Goal: Information Seeking & Learning: Learn about a topic

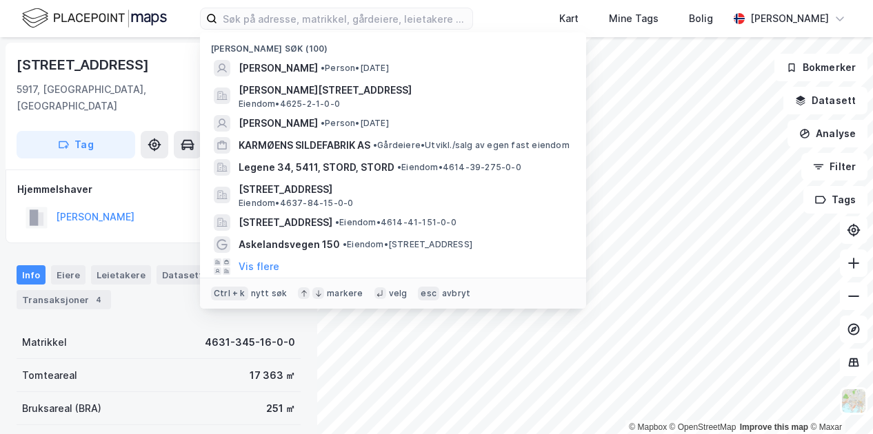
click at [276, 20] on input at bounding box center [344, 18] width 255 height 21
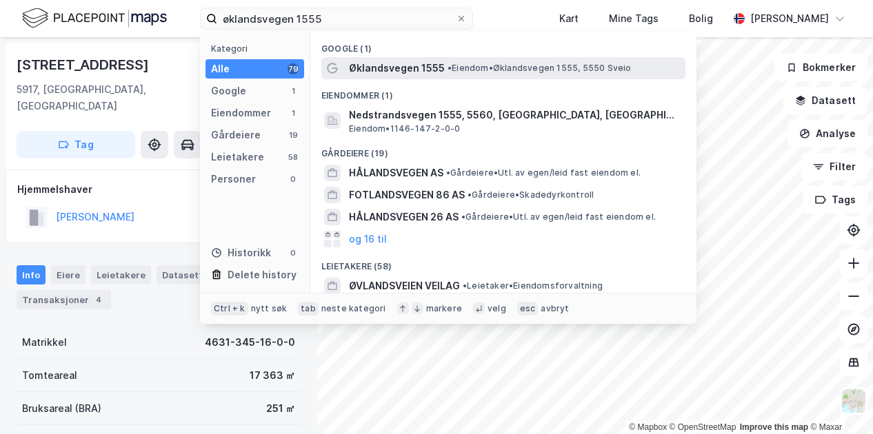
type input "øklandsvegen 1555"
click at [410, 69] on span "Øklandsvegen 1555" at bounding box center [397, 68] width 96 height 17
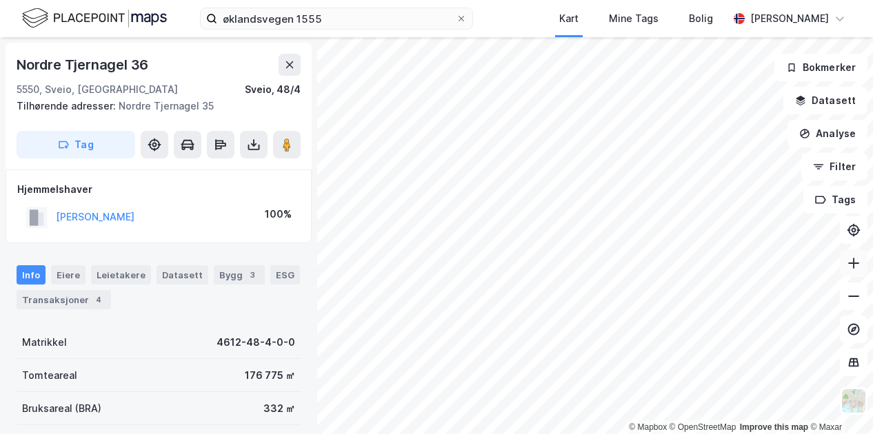
click at [858, 265] on icon at bounding box center [854, 263] width 14 height 14
click at [836, 143] on div "© Mapbox © OpenStreetMap Improve this map © [PERSON_NAME] Tjernagel 36 [GEOGRAP…" at bounding box center [436, 235] width 873 height 397
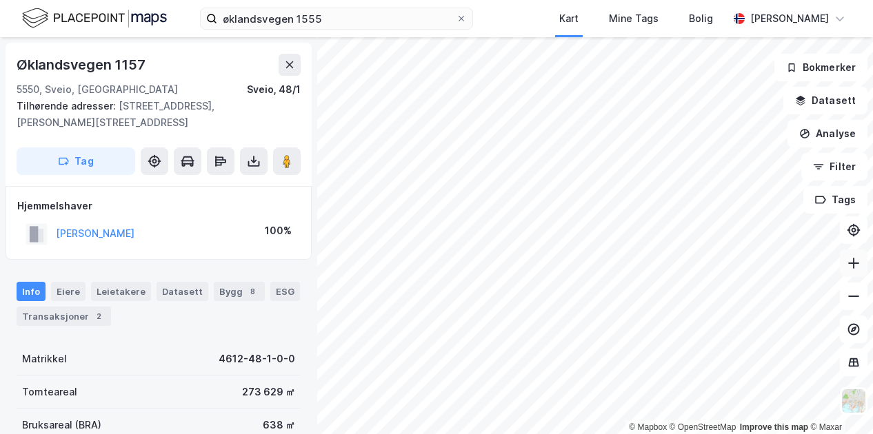
click at [853, 274] on button at bounding box center [854, 264] width 28 height 28
click at [853, 261] on icon at bounding box center [853, 263] width 1 height 11
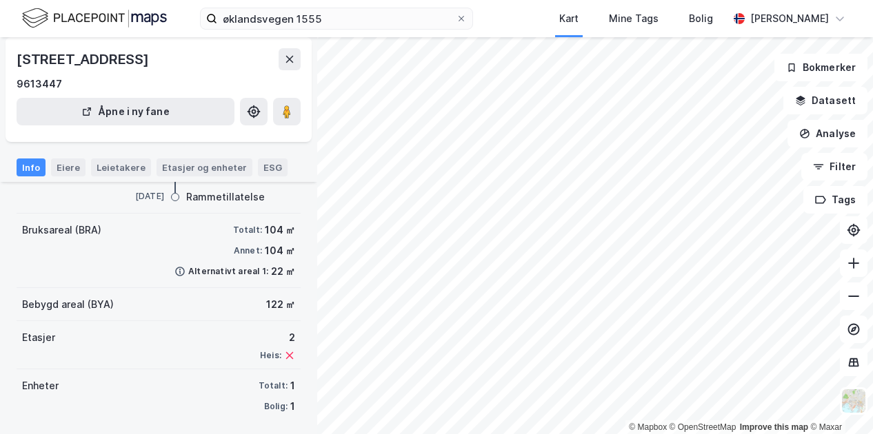
scroll to position [179, 0]
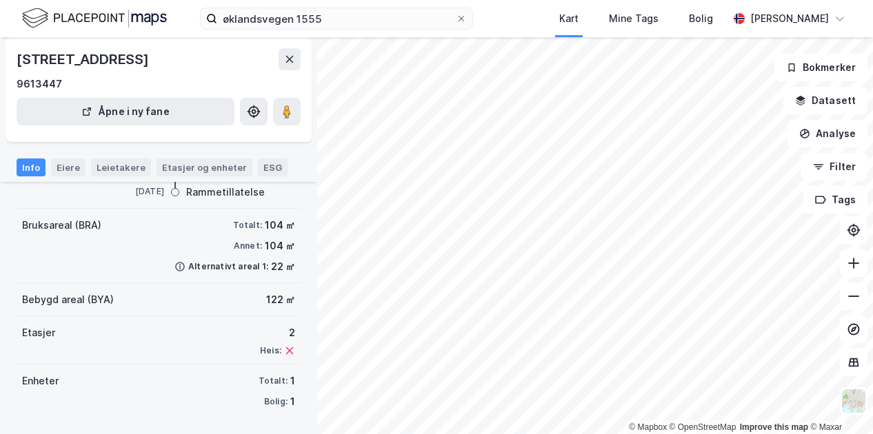
click at [298, 285] on div "© Mapbox © OpenStreetMap Improve this map © Maxar [STREET_ADDRESS] ... 17875477…" at bounding box center [436, 235] width 873 height 397
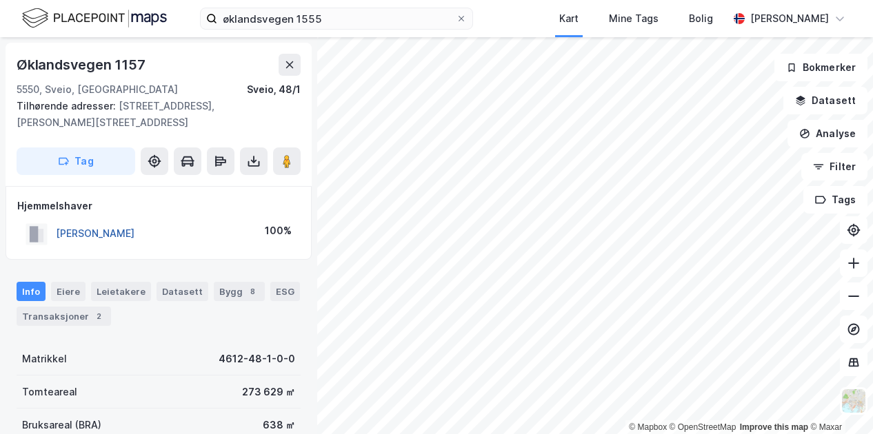
click at [0, 0] on button "[PERSON_NAME]" at bounding box center [0, 0] width 0 height 0
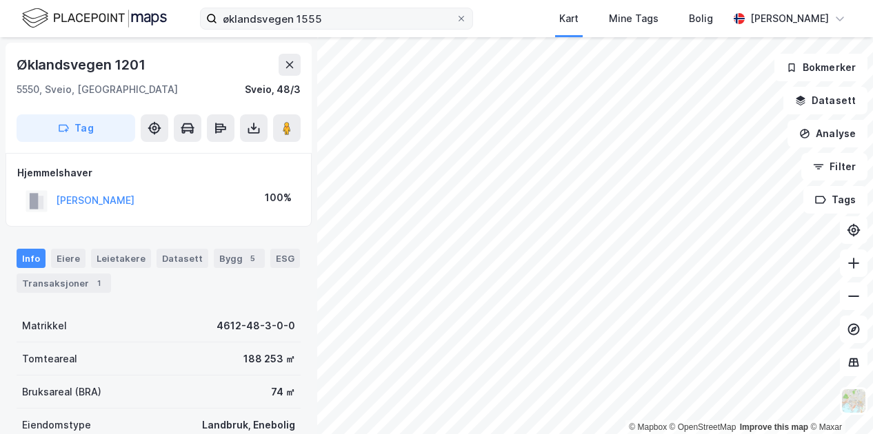
scroll to position [13, 0]
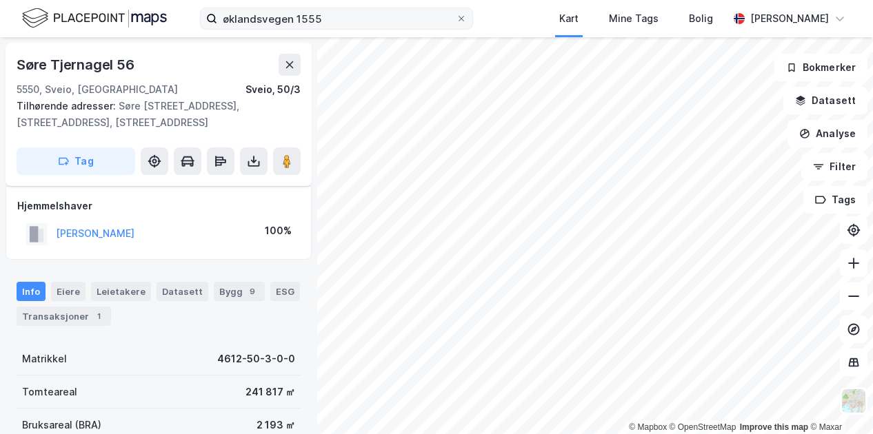
scroll to position [13, 0]
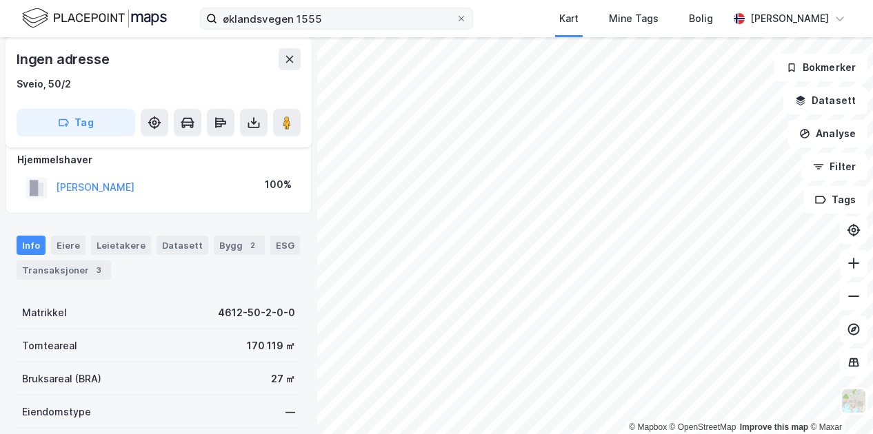
scroll to position [13, 0]
click at [855, 263] on icon at bounding box center [853, 263] width 11 height 1
click at [848, 261] on icon at bounding box center [854, 263] width 14 height 14
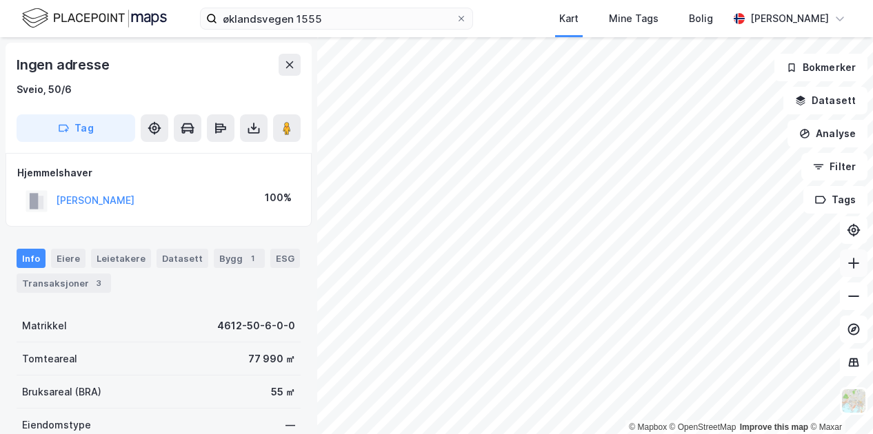
scroll to position [13, 0]
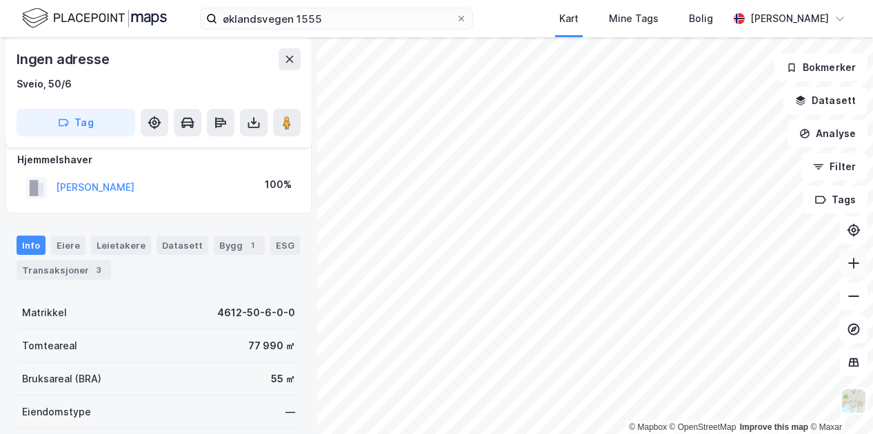
click at [860, 267] on icon at bounding box center [854, 263] width 14 height 14
click at [644, 434] on html "øklandsvegen 1555 Kart Mine Tags Bolig [PERSON_NAME] © Mapbox © OpenStreetMap I…" at bounding box center [436, 217] width 873 height 434
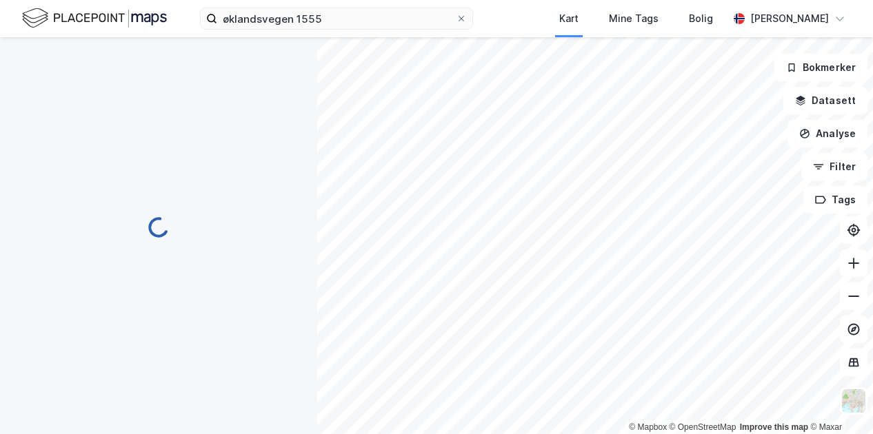
scroll to position [13, 0]
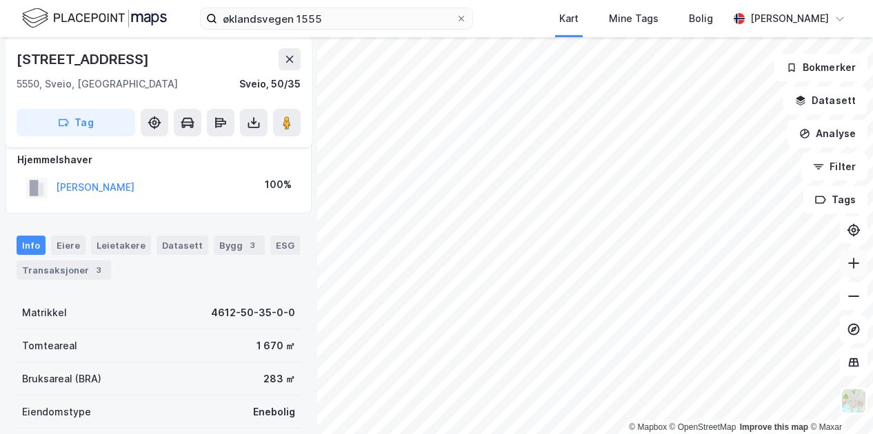
click at [860, 265] on icon at bounding box center [854, 263] width 14 height 14
click at [645, 434] on html "øklandsvegen 1555 Kart Mine Tags Bolig [PERSON_NAME] © Mapbox © OpenStreetMap I…" at bounding box center [436, 217] width 873 height 434
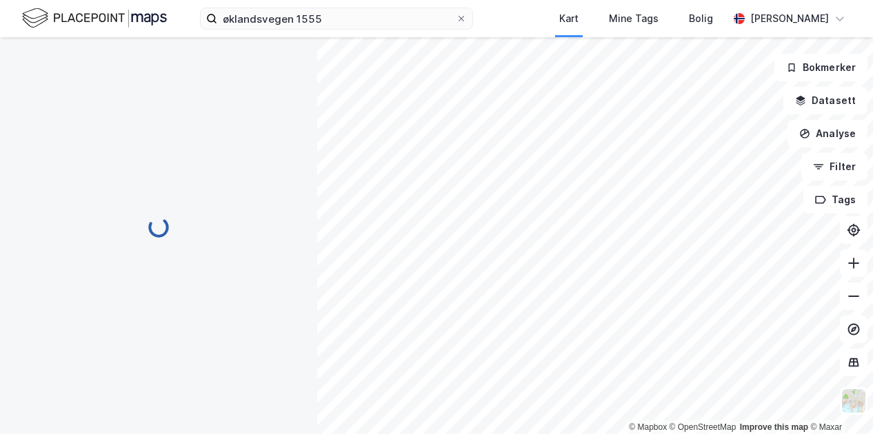
scroll to position [13, 0]
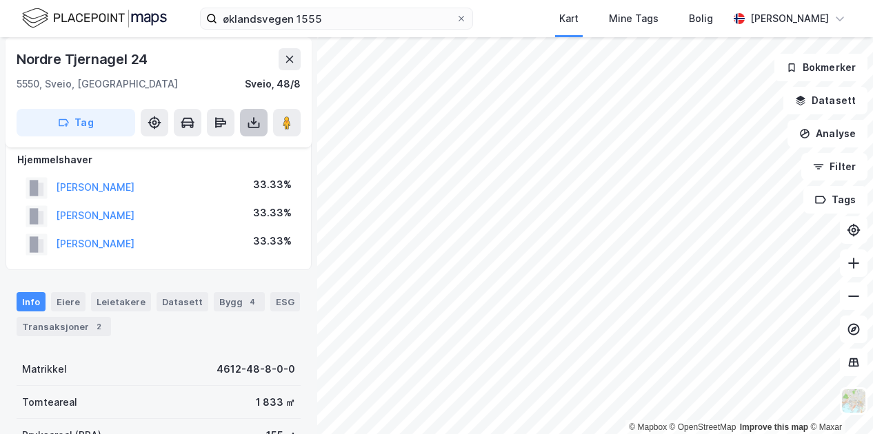
click at [259, 118] on icon at bounding box center [254, 123] width 14 height 14
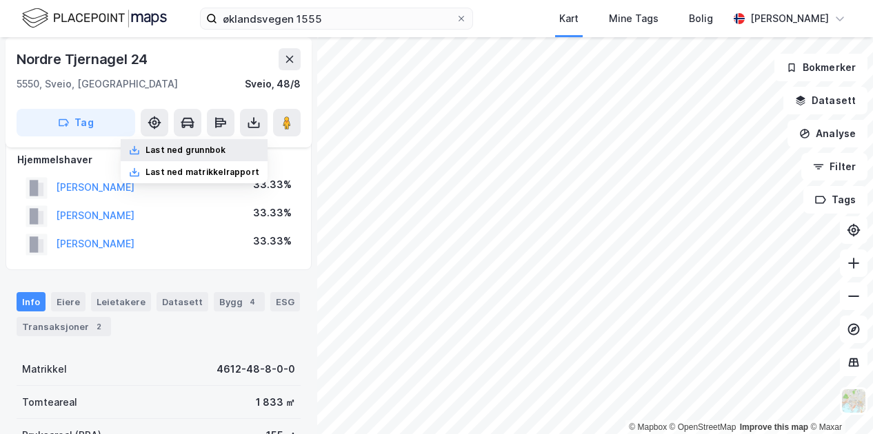
click at [231, 144] on div "Last ned grunnbok" at bounding box center [194, 150] width 147 height 22
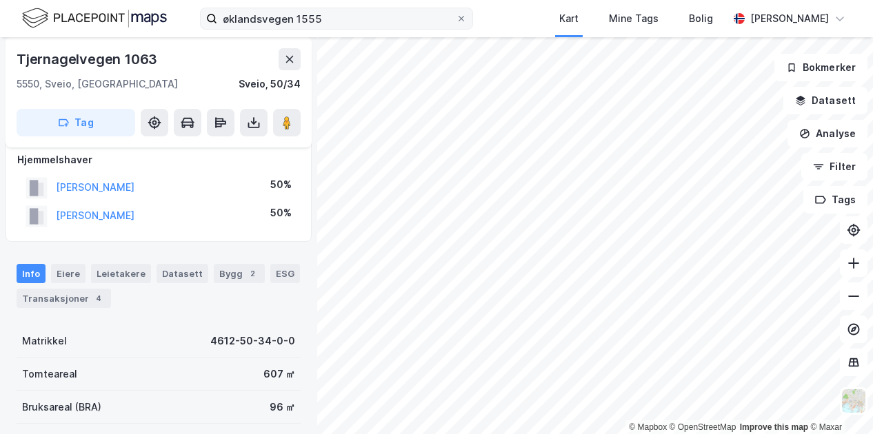
scroll to position [13, 0]
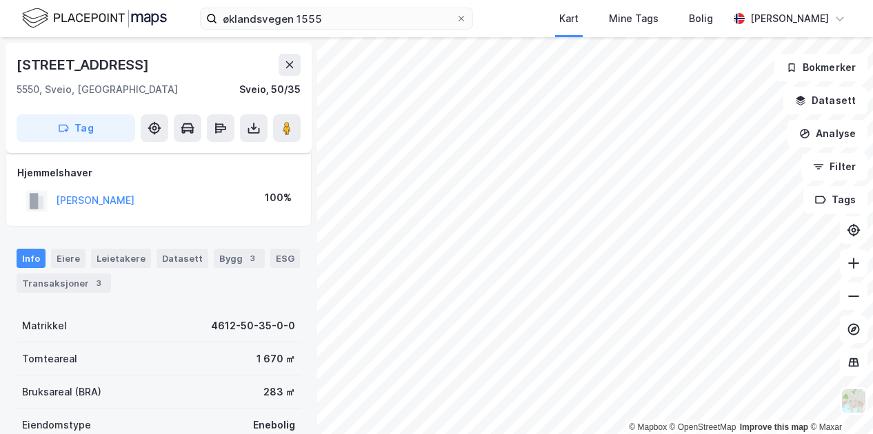
scroll to position [13, 0]
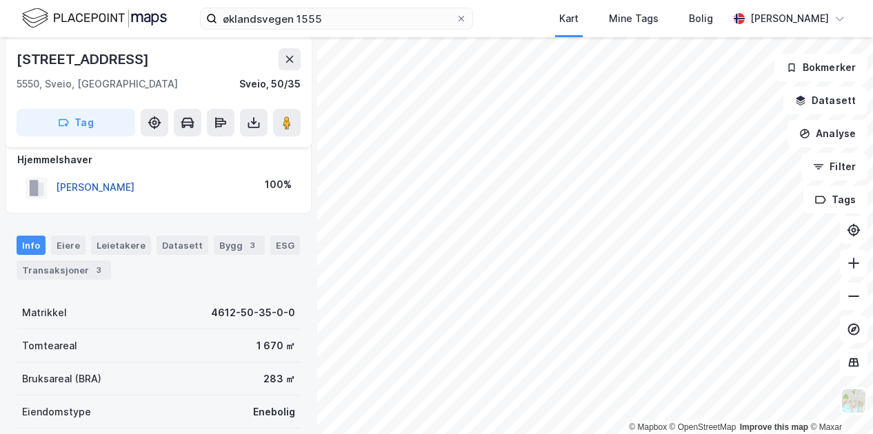
click at [0, 0] on button "[PERSON_NAME]" at bounding box center [0, 0] width 0 height 0
